Goal: Information Seeking & Learning: Learn about a topic

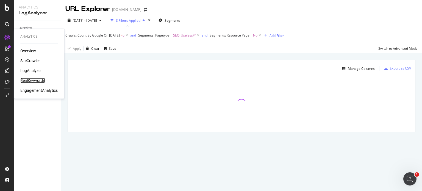
click at [32, 81] on div "RealKeywords" at bounding box center [32, 80] width 24 height 5
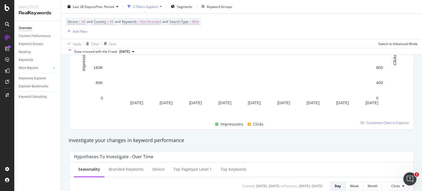
scroll to position [60, 0]
